Goal: Transaction & Acquisition: Purchase product/service

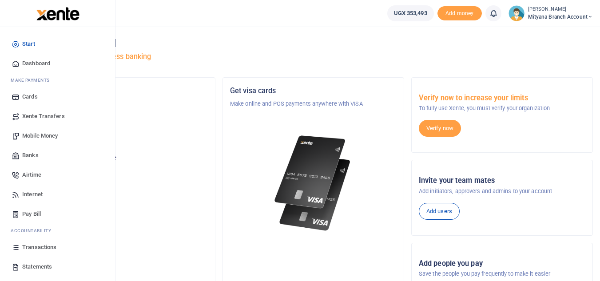
click at [36, 265] on span "Statements" at bounding box center [37, 266] width 30 height 9
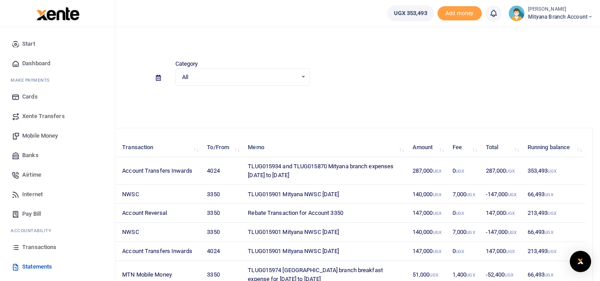
click at [38, 244] on span "Transactions" at bounding box center [39, 247] width 34 height 9
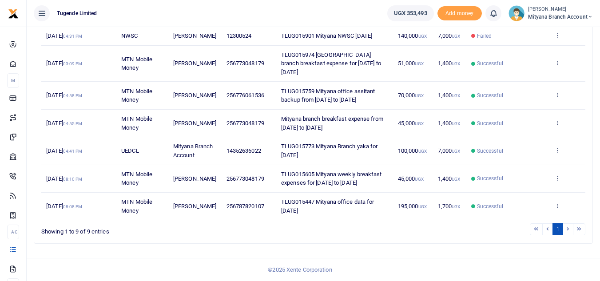
scroll to position [212, 0]
click at [566, 227] on li at bounding box center [568, 229] width 10 height 12
click at [581, 229] on li at bounding box center [579, 229] width 12 height 12
click at [567, 229] on li at bounding box center [568, 229] width 10 height 12
click at [579, 226] on li at bounding box center [579, 229] width 12 height 12
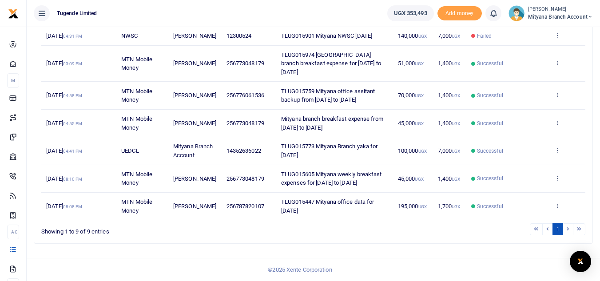
click at [569, 227] on li at bounding box center [568, 229] width 10 height 12
click at [505, 205] on span "Successful" at bounding box center [508, 206] width 74 height 8
click at [556, 207] on icon at bounding box center [558, 205] width 6 height 6
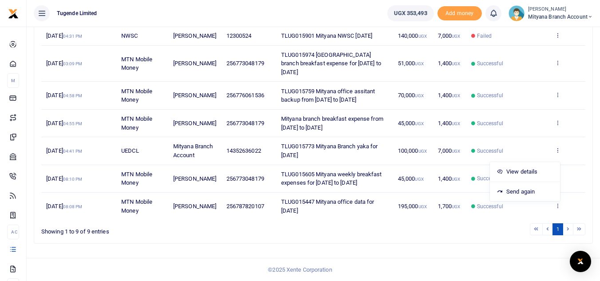
click at [503, 222] on div "1" at bounding box center [426, 229] width 317 height 14
click at [566, 227] on li at bounding box center [568, 229] width 10 height 12
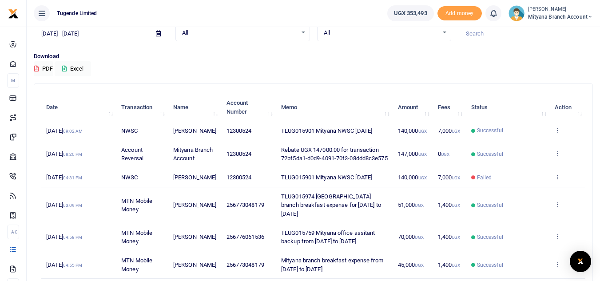
scroll to position [44, 0]
click at [157, 36] on icon at bounding box center [158, 34] width 5 height 6
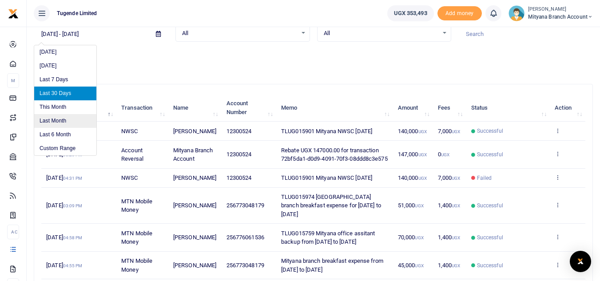
click at [60, 120] on li "Last Month" at bounding box center [65, 121] width 62 height 14
type input "07/01/2025 - 07/31/2025"
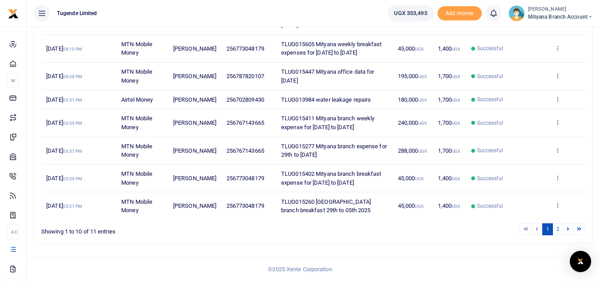
scroll to position [0, 0]
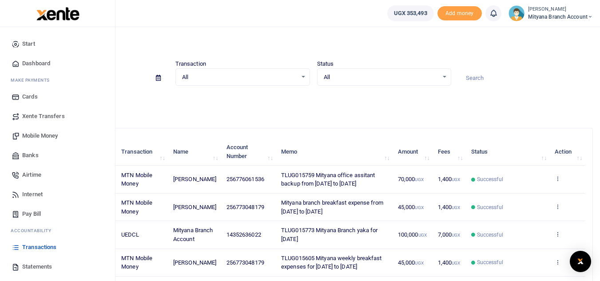
click at [38, 139] on span "Mobile Money" at bounding box center [40, 135] width 36 height 9
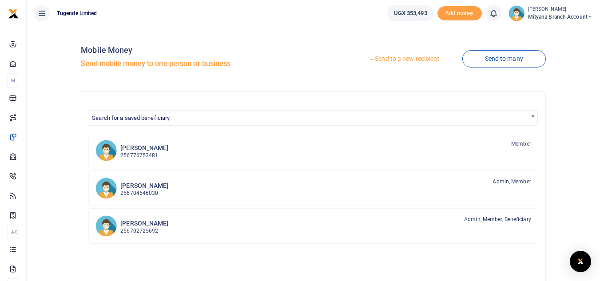
click at [408, 62] on link "Send to a new recipient" at bounding box center [404, 59] width 116 height 16
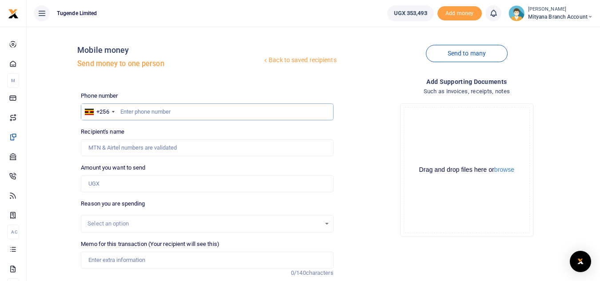
click at [163, 111] on input "text" at bounding box center [207, 111] width 252 height 17
type input "767143665"
type input "Brian Areeba"
type input "767143665"
click at [137, 182] on input "Amount you want to send" at bounding box center [207, 183] width 252 height 17
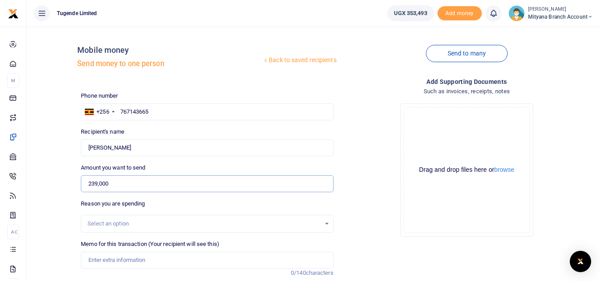
type input "239,000"
click at [138, 257] on input "Memo for this transaction (Your recipient will see this)" at bounding box center [207, 260] width 252 height 17
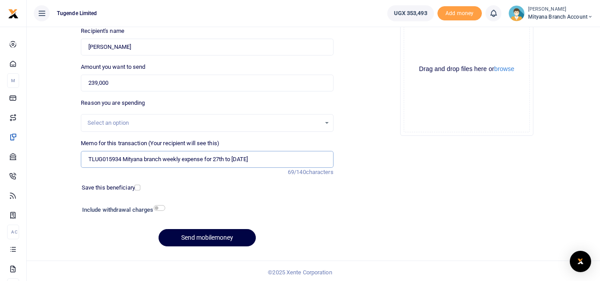
scroll to position [103, 0]
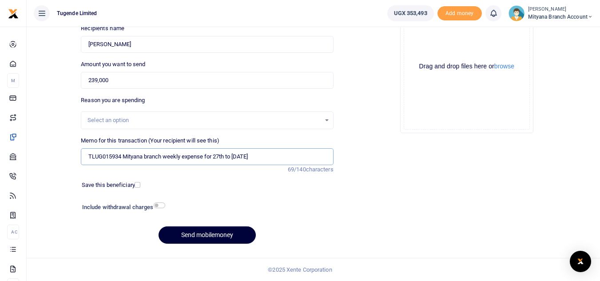
type input "TLUG015934 Mityana branch weekly expense for 27th to 02nd August 2025"
click at [209, 236] on button "Send mobilemoney" at bounding box center [207, 234] width 97 height 17
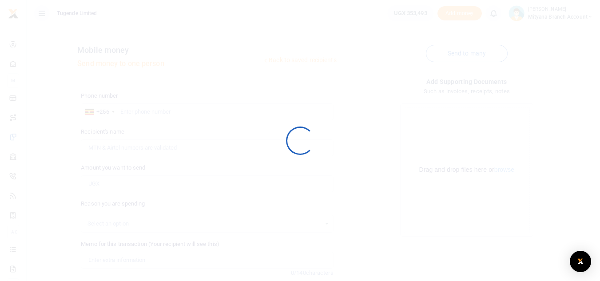
scroll to position [103, 0]
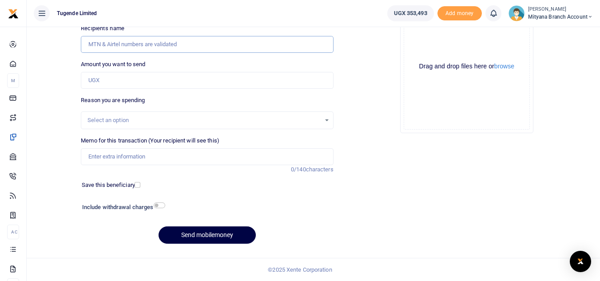
click at [146, 44] on input "Recipient's name" at bounding box center [207, 44] width 252 height 17
click at [356, 55] on div "Drop your files here Drag and drop files here or browse Powered by Uppy" at bounding box center [467, 66] width 252 height 147
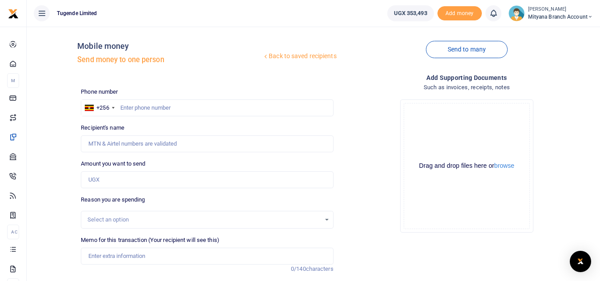
scroll to position [0, 0]
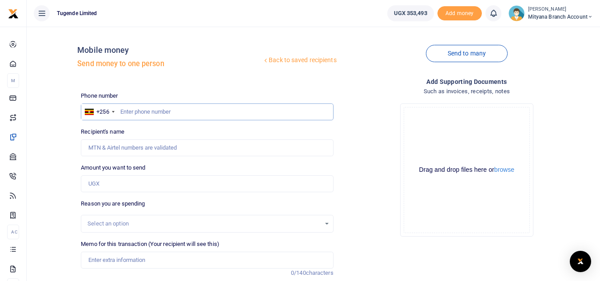
click at [242, 112] on input "text" at bounding box center [207, 111] width 252 height 17
type input "0"
type input "773048179"
type input "[PERSON_NAME]"
type input "773048179"
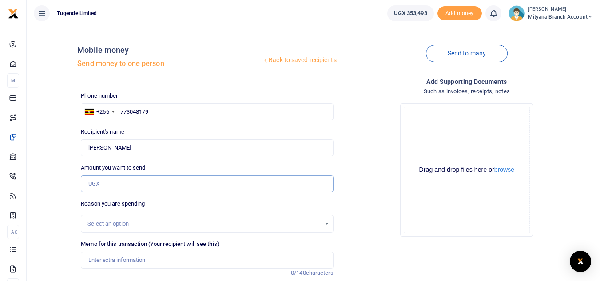
click at [172, 182] on input "Amount you want to send" at bounding box center [207, 183] width 252 height 17
type input "45,000"
click at [132, 258] on input "Memo for this transaction (Your recipient will see this)" at bounding box center [207, 260] width 252 height 17
type input "TLUG015870 Mityana branch breakfast expense for 27th to [DATE]"
click at [382, 221] on div "Drop your files here Drag and drop files here or browse Powered by Uppy" at bounding box center [467, 169] width 252 height 147
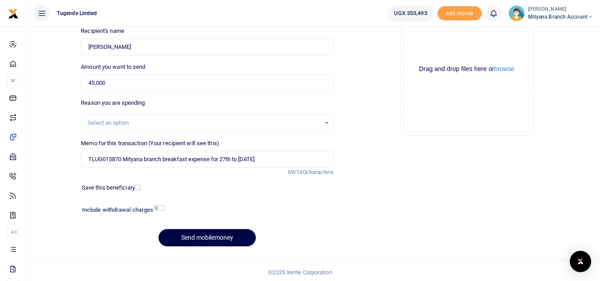
scroll to position [103, 0]
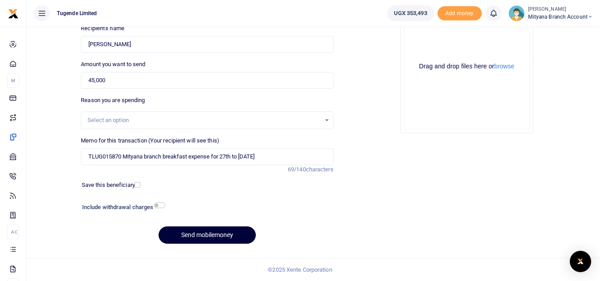
click at [224, 237] on button "Send mobilemoney" at bounding box center [207, 234] width 97 height 17
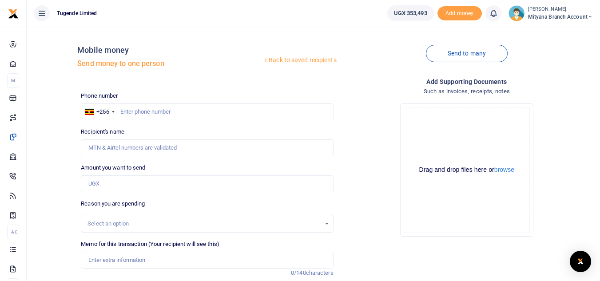
scroll to position [103, 0]
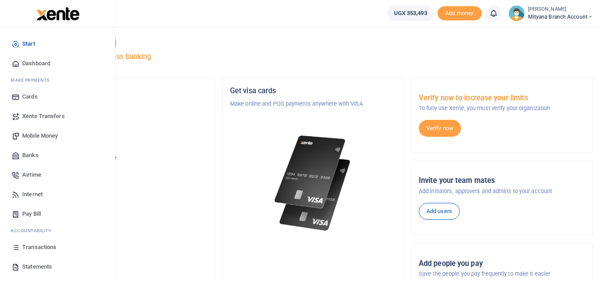
click at [32, 265] on span "Statements" at bounding box center [37, 266] width 30 height 9
click at [35, 251] on span "Transactions" at bounding box center [39, 247] width 34 height 9
click at [36, 250] on span "Transactions" at bounding box center [39, 247] width 34 height 9
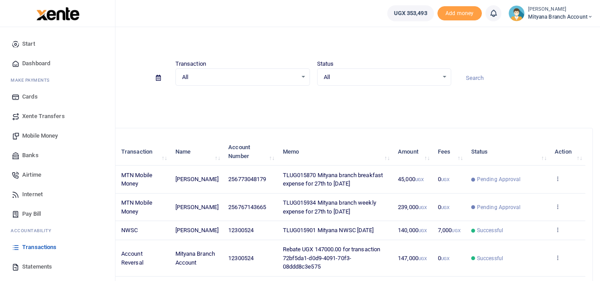
click at [42, 264] on span "Statements" at bounding box center [37, 266] width 30 height 9
